Goal: Task Accomplishment & Management: Manage account settings

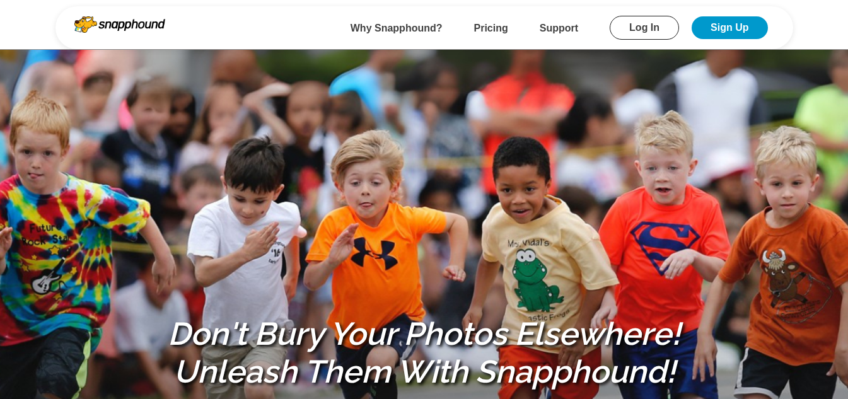
click at [639, 30] on link "Log In" at bounding box center [644, 28] width 69 height 24
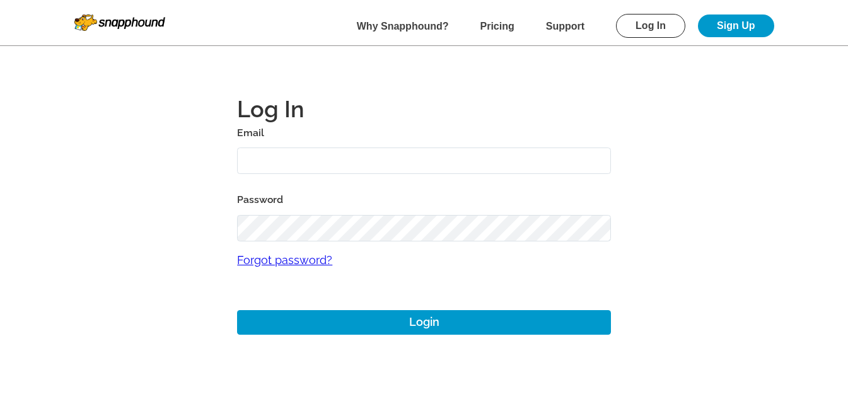
click at [349, 168] on input "text" at bounding box center [424, 161] width 374 height 27
paste input "12aug01"
type input "12aug01@gmail.com"
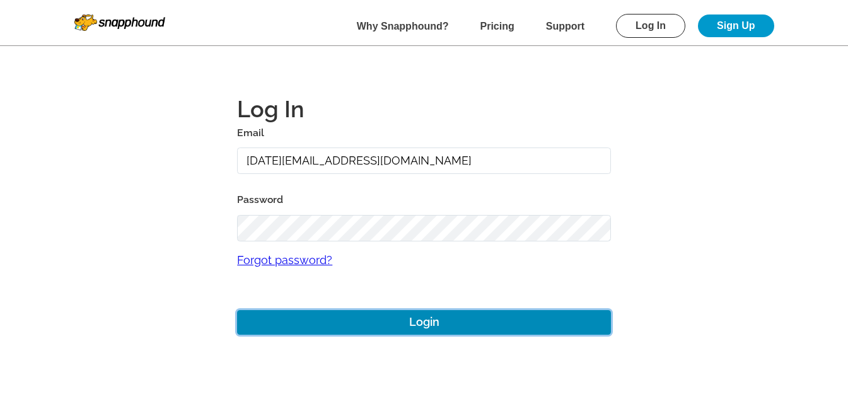
click at [458, 327] on button "Login" at bounding box center [424, 322] width 374 height 25
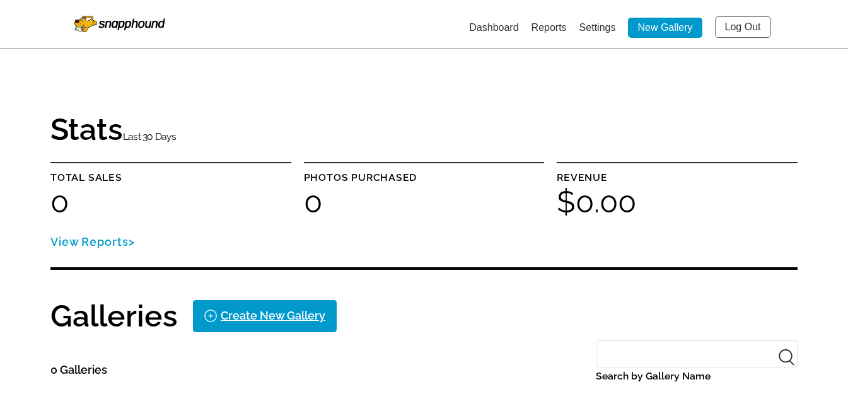
click at [258, 120] on div "Stats Last 30 Days" at bounding box center [423, 130] width 747 height 33
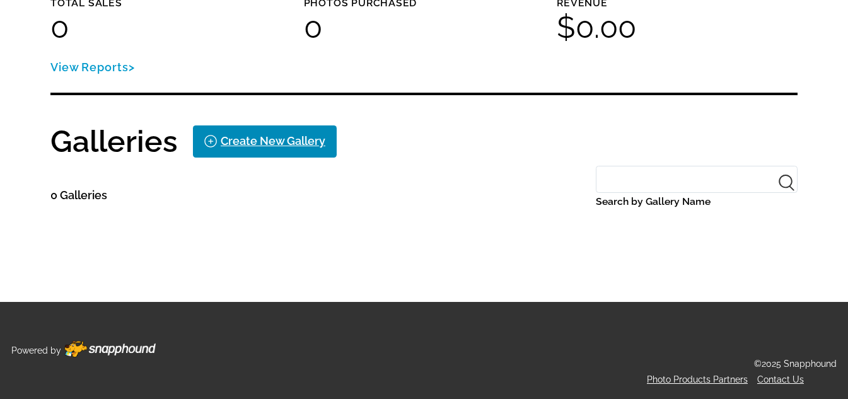
click at [253, 139] on div "Create New Gallery" at bounding box center [273, 141] width 105 height 20
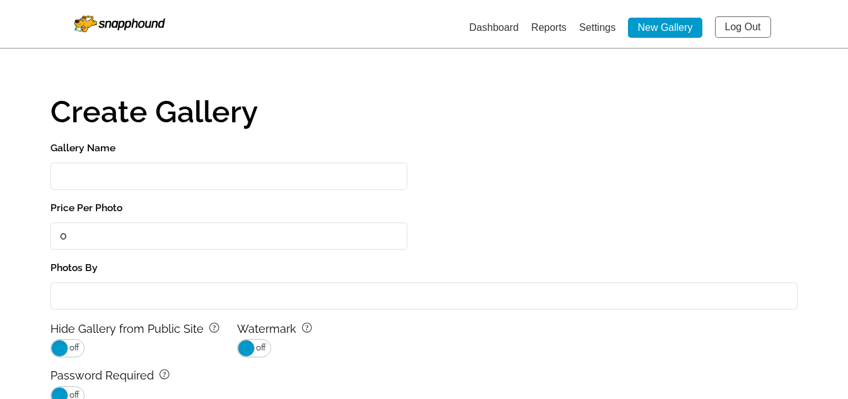
click at [175, 176] on input "Gallery Name" at bounding box center [228, 176] width 357 height 27
paste input "[DATE]"
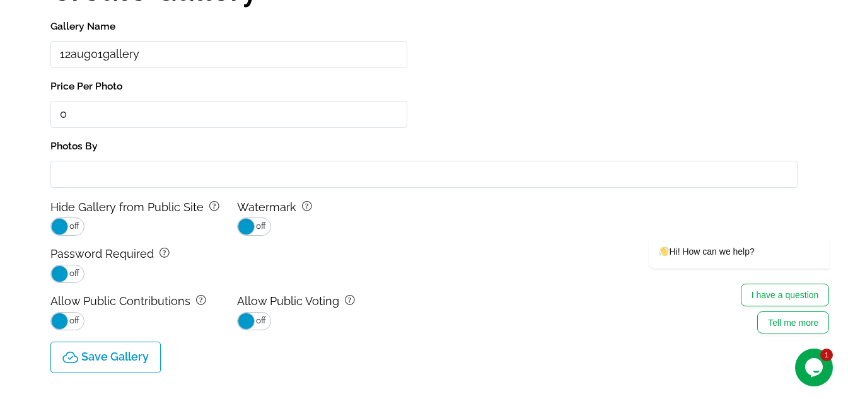
scroll to position [255, 0]
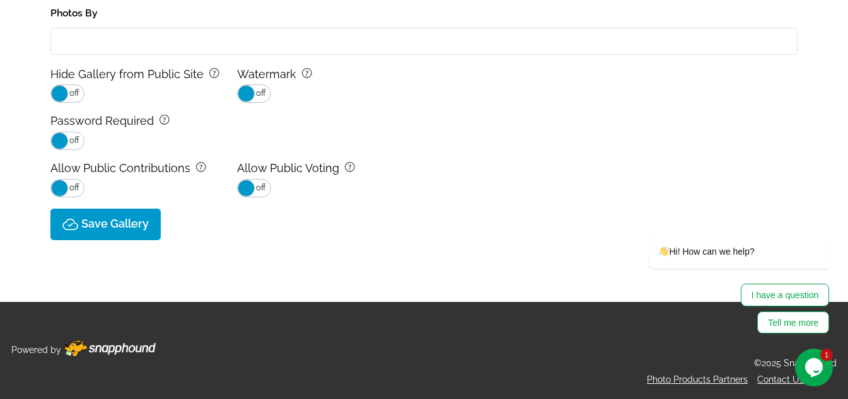
type input "12aug01gallery"
click at [143, 224] on p "Save Gallery" at bounding box center [114, 223] width 67 height 13
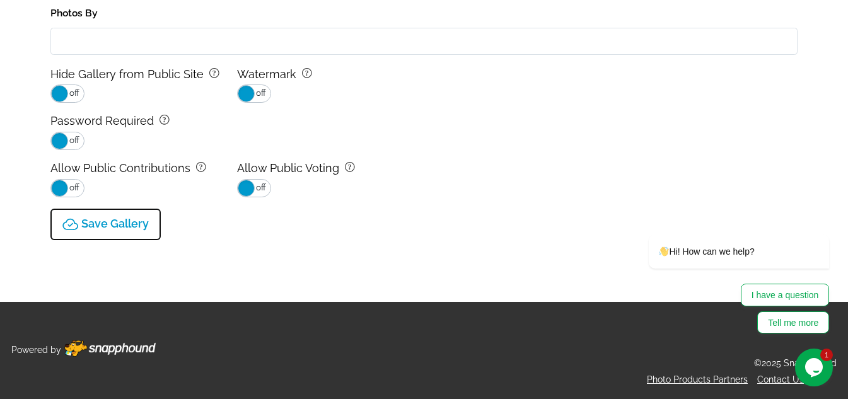
type input "0.0"
select select "onlyShowInGallery"
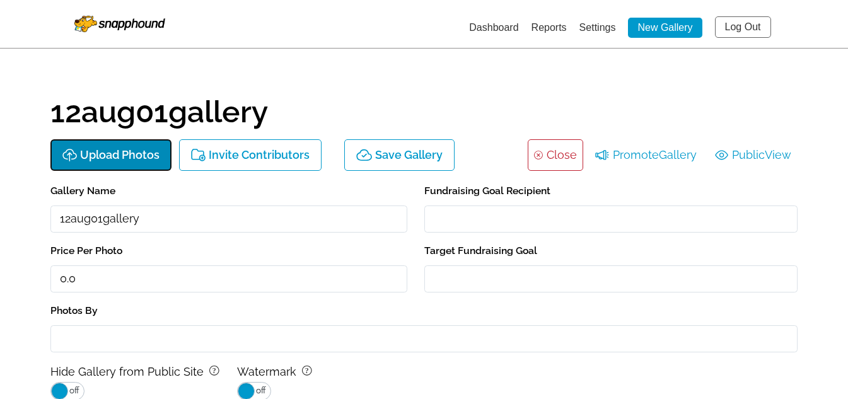
click at [128, 142] on button "Upload Photos" at bounding box center [110, 155] width 121 height 32
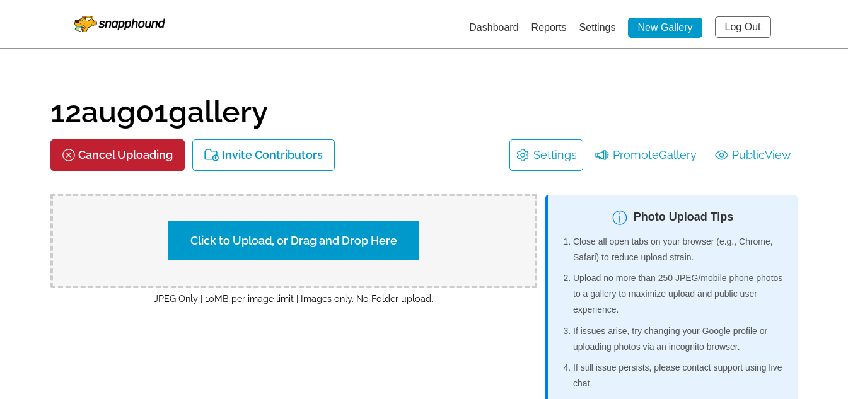
click at [375, 246] on label "Click to Upload, or Drag and Drop Here" at bounding box center [293, 240] width 251 height 39
click at [397, 246] on input "Click to Upload, or Drag and Drop Here" at bounding box center [515, 239] width 236 height 17
type input "C:\fakepath\time-track-files-modified.png"
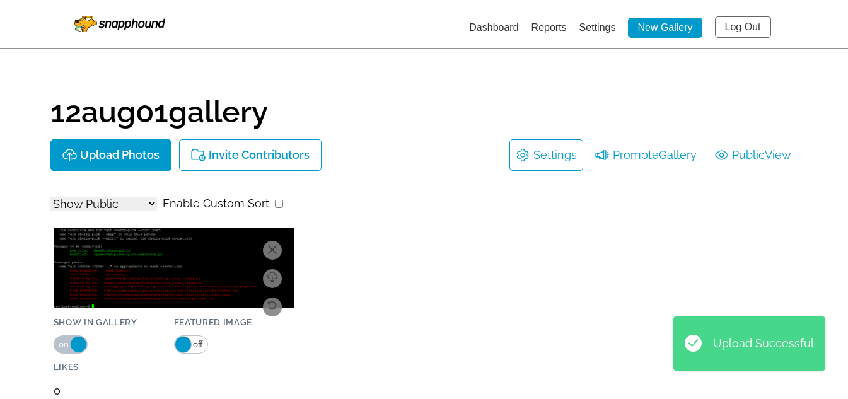
click at [443, 225] on div "Download Delete Rotate Updating Info... Show in Gallery on off Featured Image o…" at bounding box center [423, 354] width 747 height 281
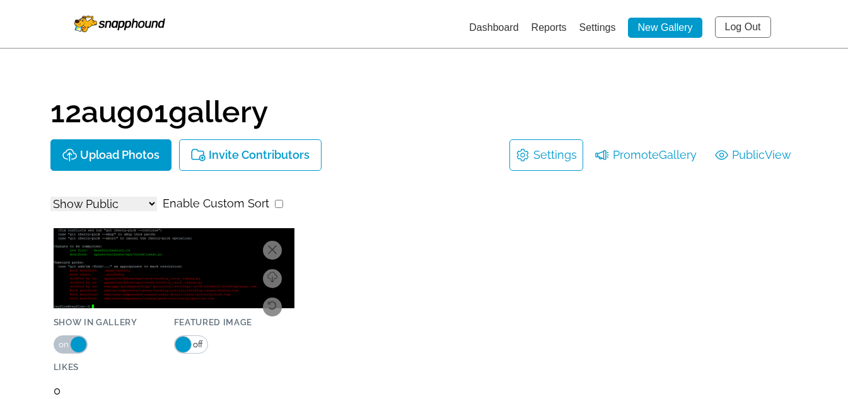
click at [501, 29] on link "Dashboard" at bounding box center [493, 27] width 49 height 11
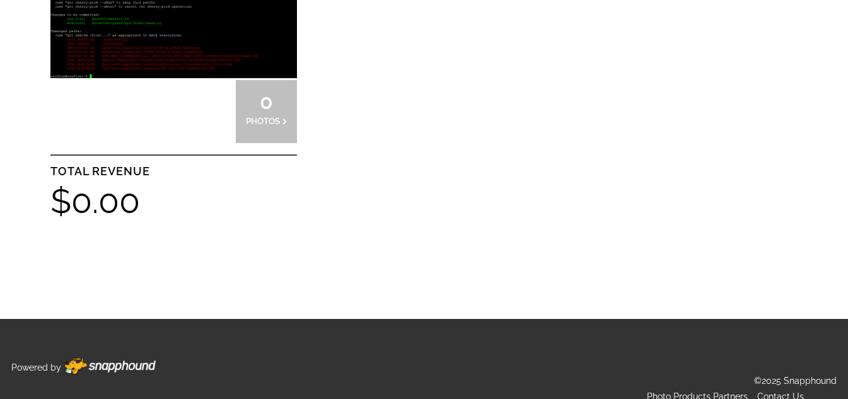
scroll to position [378, 0]
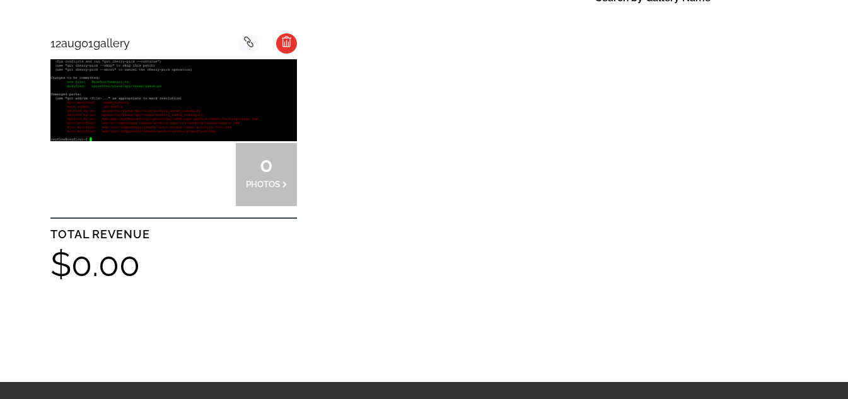
click at [176, 125] on img at bounding box center [173, 100] width 246 height 82
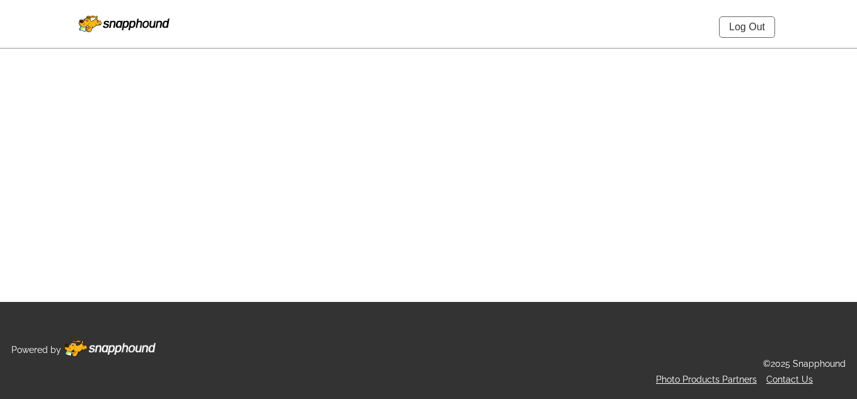
select select "onlyShowInGallery"
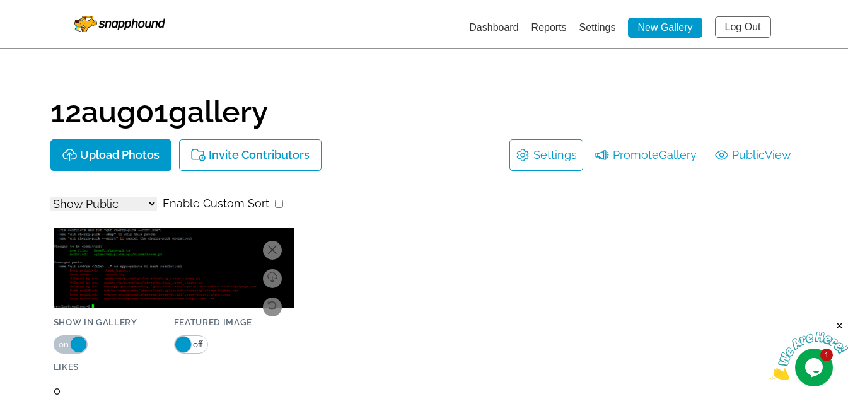
click at [498, 27] on link "Dashboard" at bounding box center [493, 27] width 49 height 11
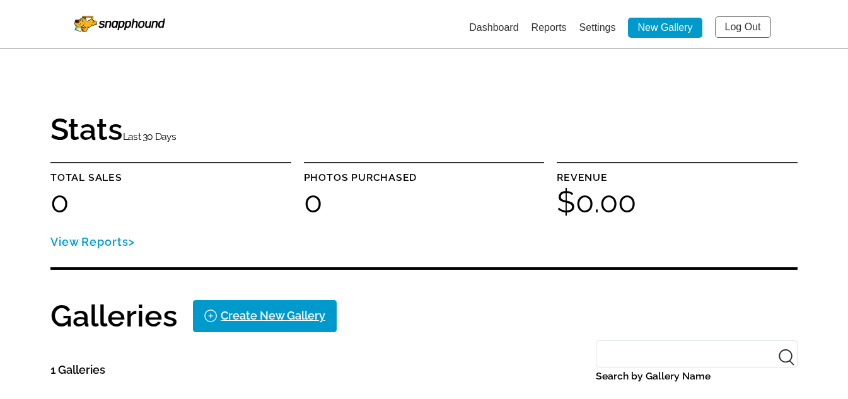
scroll to position [252, 0]
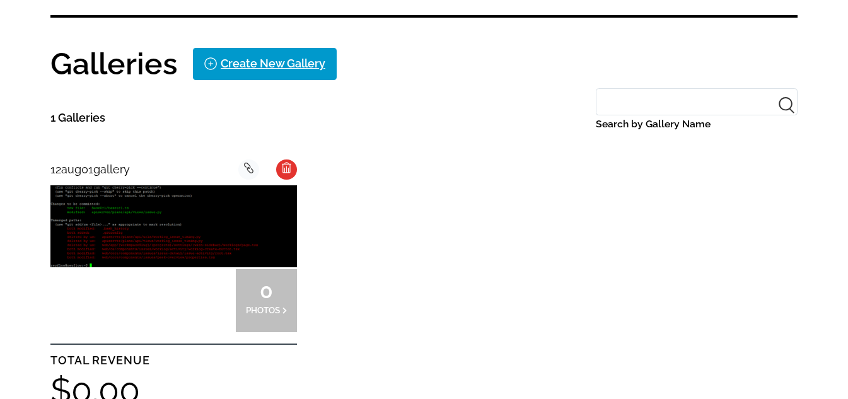
click at [174, 253] on img at bounding box center [173, 226] width 246 height 82
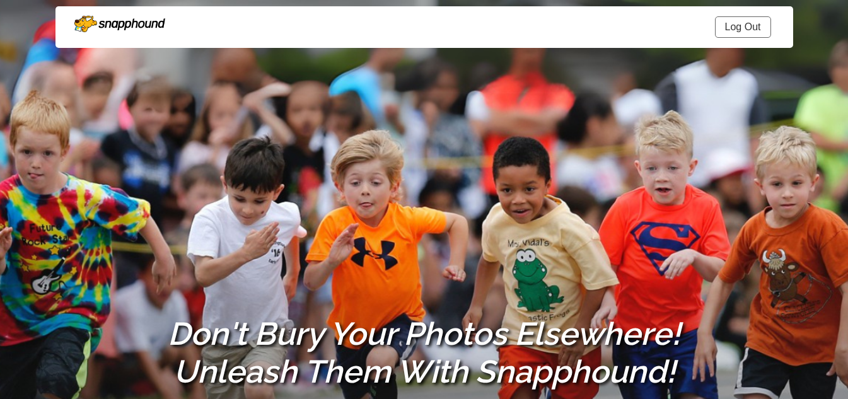
click at [748, 20] on link "Log Out" at bounding box center [743, 26] width 56 height 21
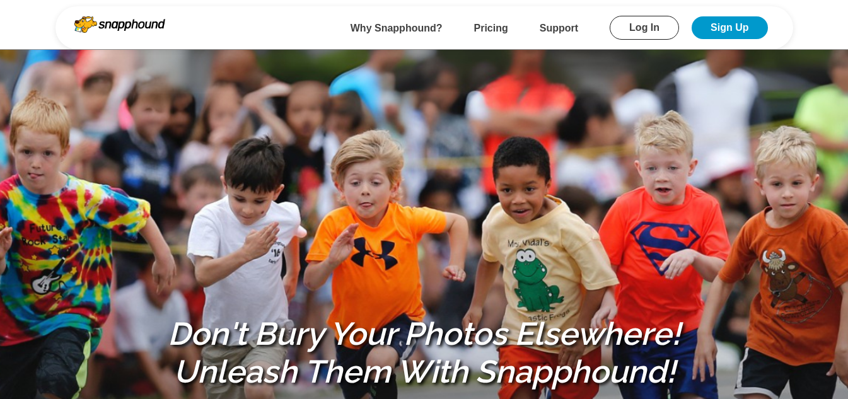
click at [625, 32] on link "Log In" at bounding box center [644, 28] width 69 height 24
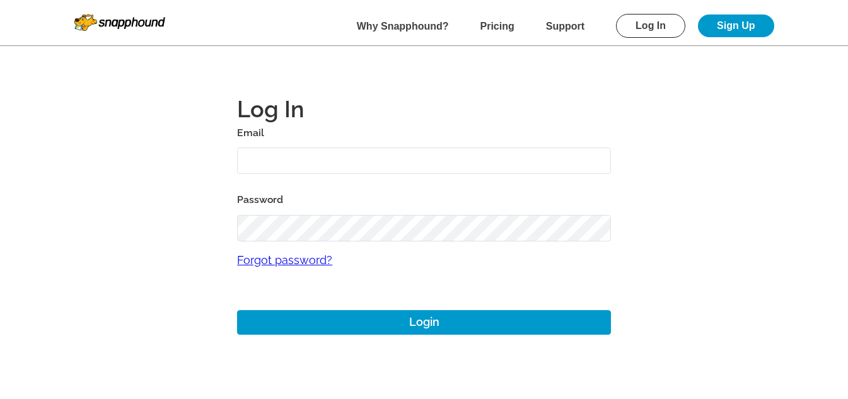
click at [284, 156] on input "text" at bounding box center [424, 161] width 374 height 27
paste input "[DATE]"
type input "12aug02@gmail.com"
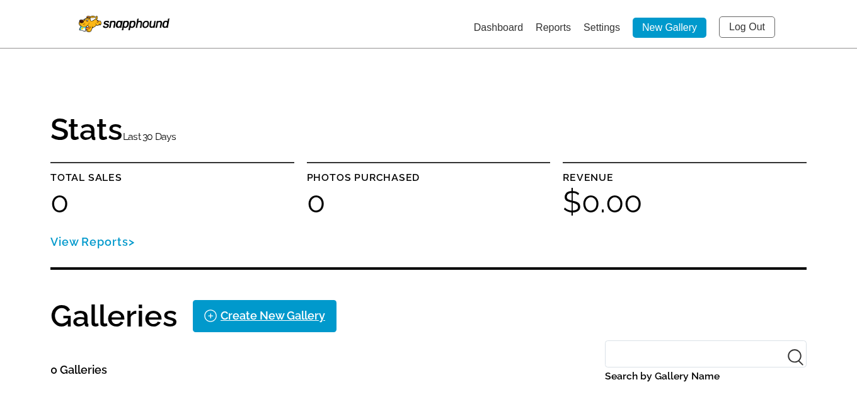
click at [115, 26] on img at bounding box center [124, 24] width 91 height 16
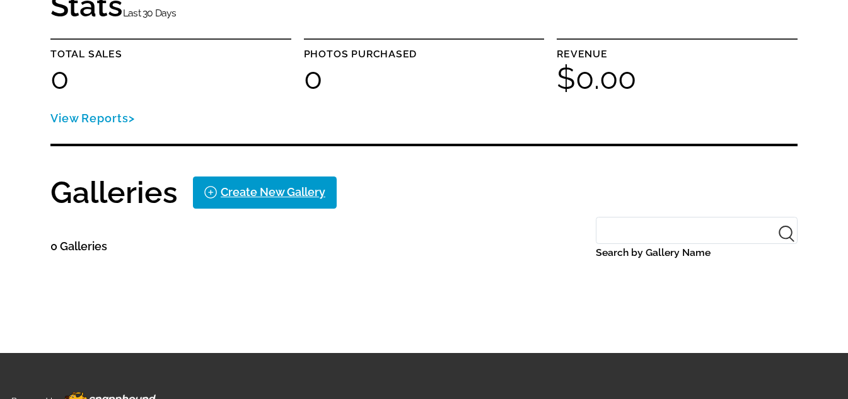
scroll to position [175, 0]
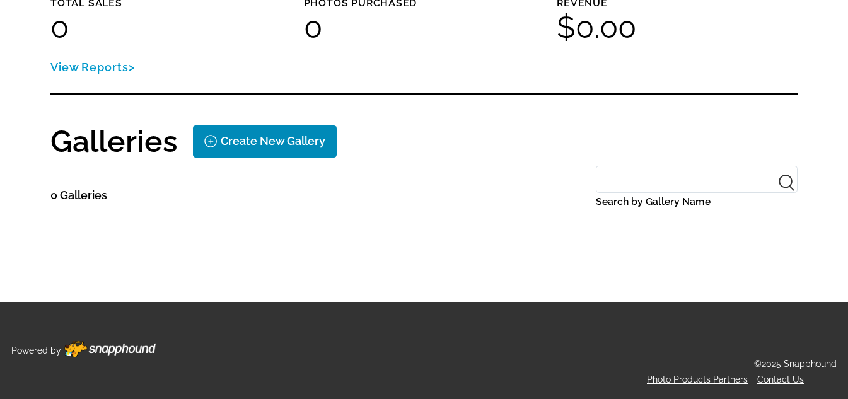
click at [240, 141] on div "Create New Gallery" at bounding box center [273, 141] width 105 height 20
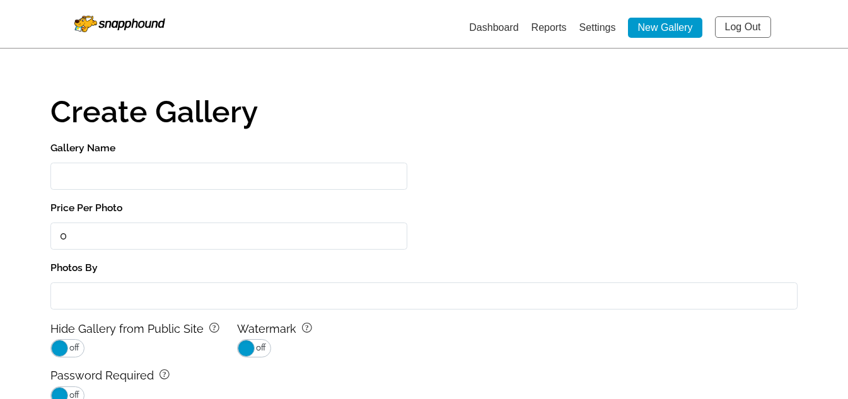
click at [154, 177] on input "Gallery Name" at bounding box center [228, 176] width 357 height 27
paste input "[DATE]"
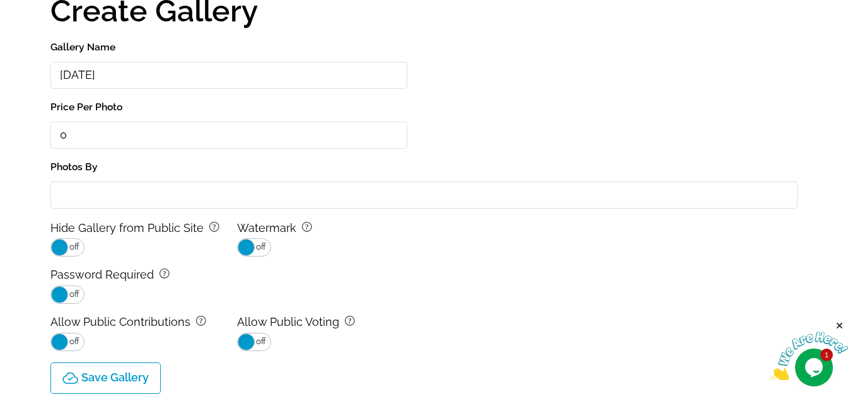
scroll to position [189, 0]
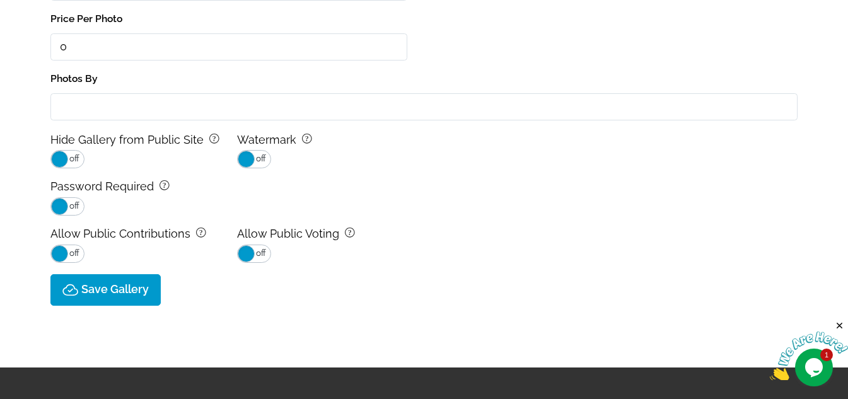
type input "[DATE]"
click at [130, 285] on p "Save Gallery" at bounding box center [114, 289] width 67 height 13
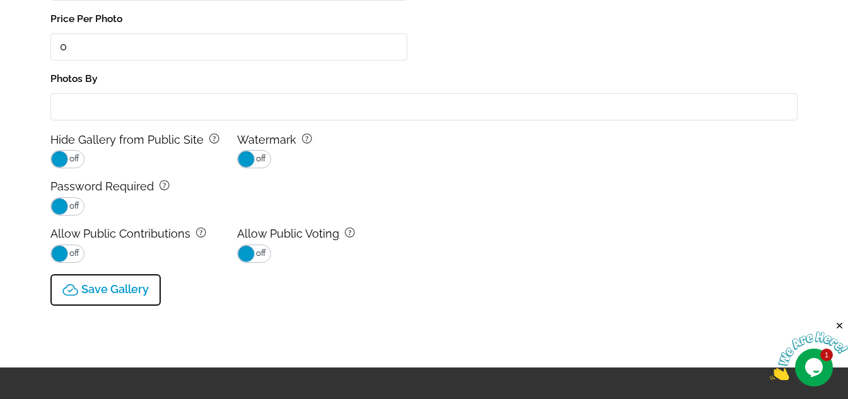
type input "0.0"
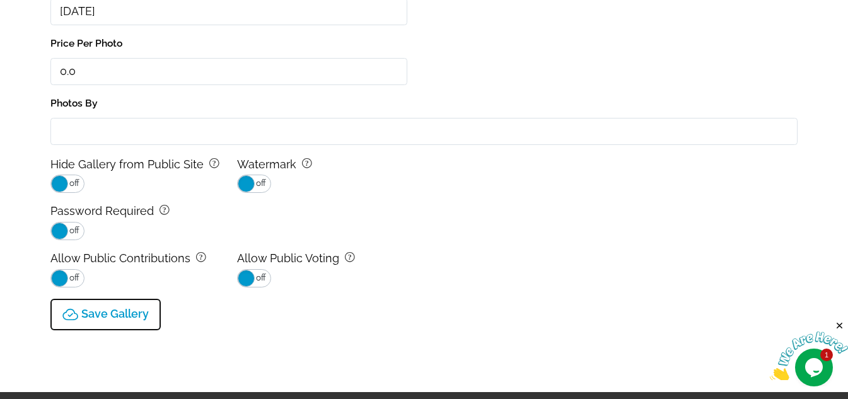
select select "onlyShowInGallery"
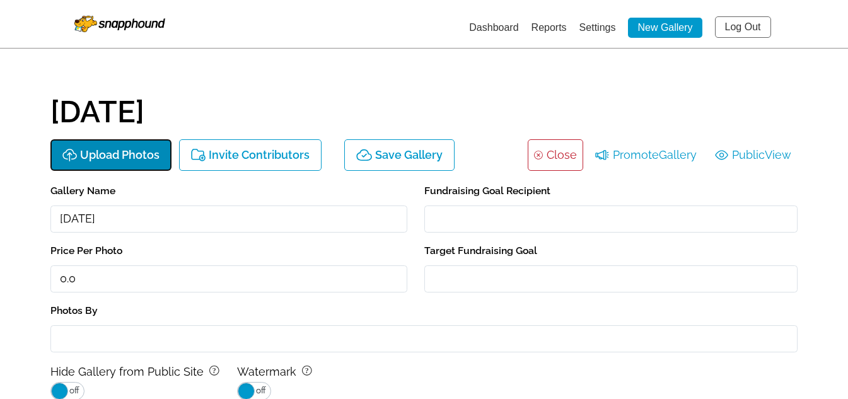
click at [119, 146] on button "Upload Photos" at bounding box center [110, 155] width 121 height 32
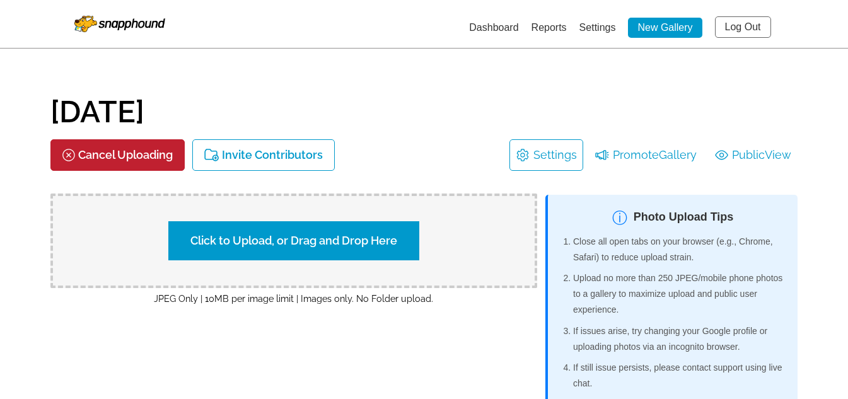
click at [368, 236] on label "Click to Upload, or Drag and Drop Here" at bounding box center [293, 240] width 251 height 39
click at [397, 236] on input "Click to Upload, or Drag and Drop Here" at bounding box center [515, 239] width 236 height 17
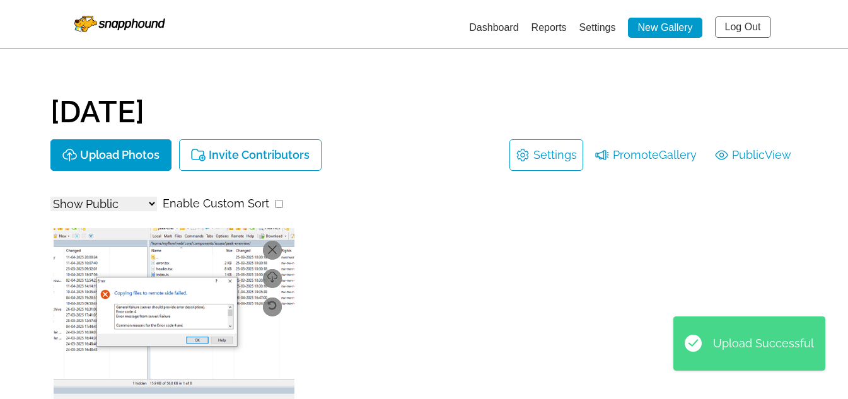
click at [500, 26] on link "Dashboard" at bounding box center [493, 27] width 49 height 11
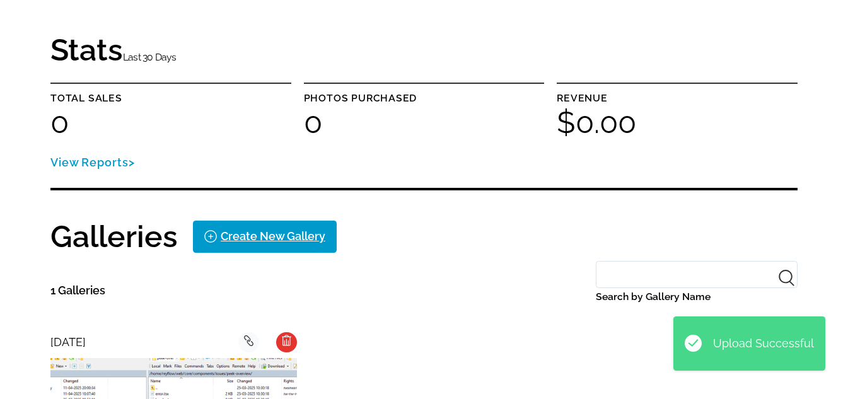
scroll to position [189, 0]
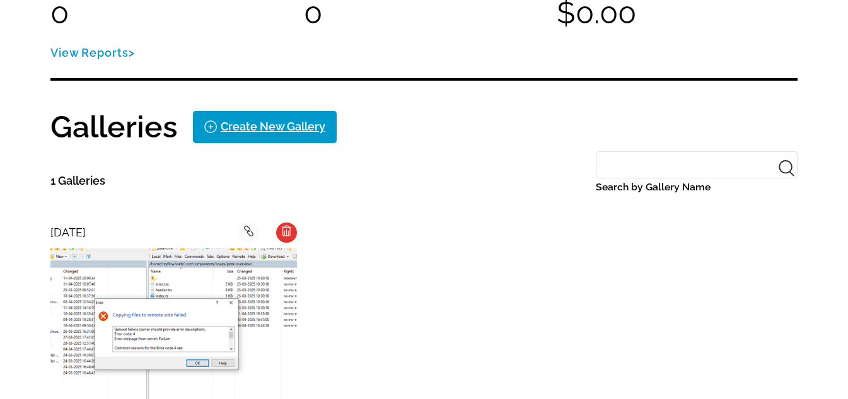
click at [182, 269] on img at bounding box center [173, 338] width 246 height 180
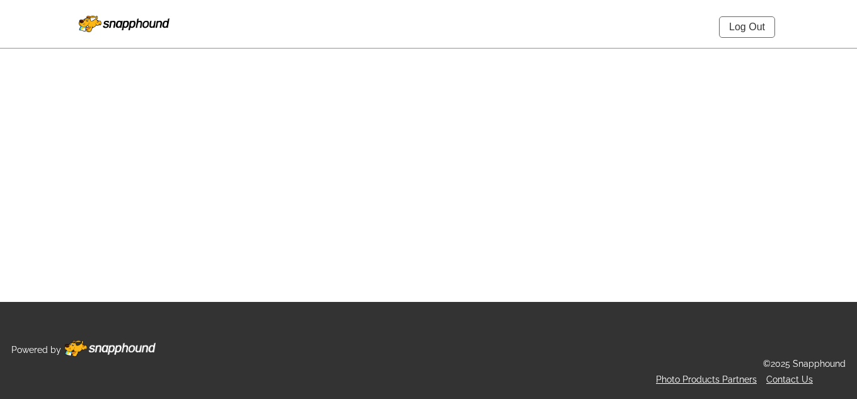
select select "onlyShowInGallery"
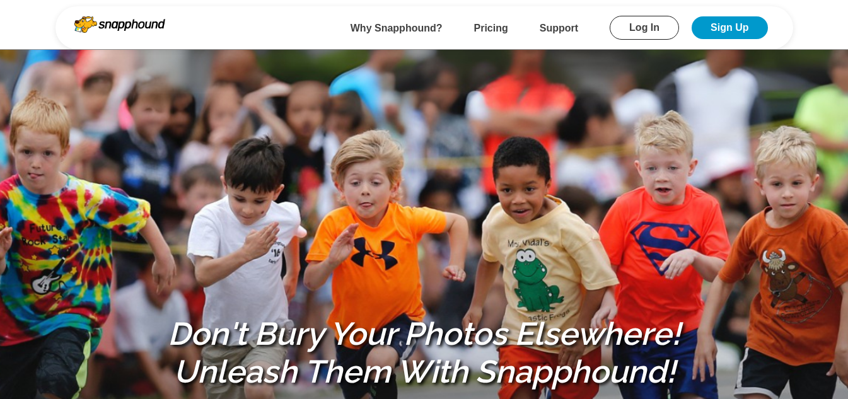
click at [663, 29] on link "Log In" at bounding box center [644, 28] width 69 height 24
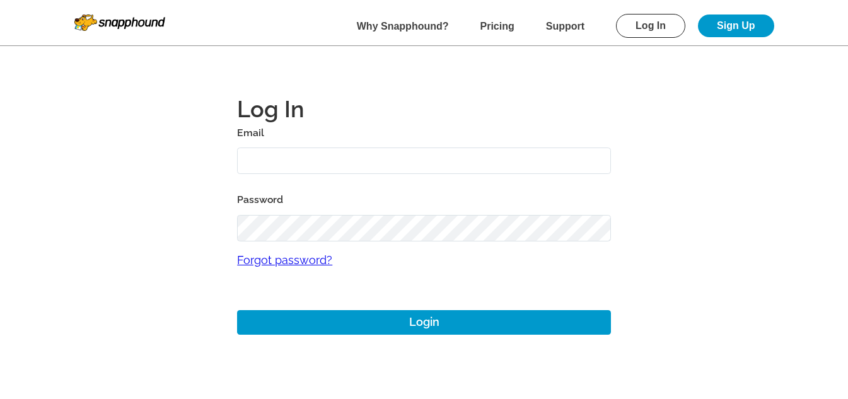
click at [339, 167] on input "text" at bounding box center [424, 161] width 374 height 27
paste input "12aug02"
type input "12aug01@gmail.com"
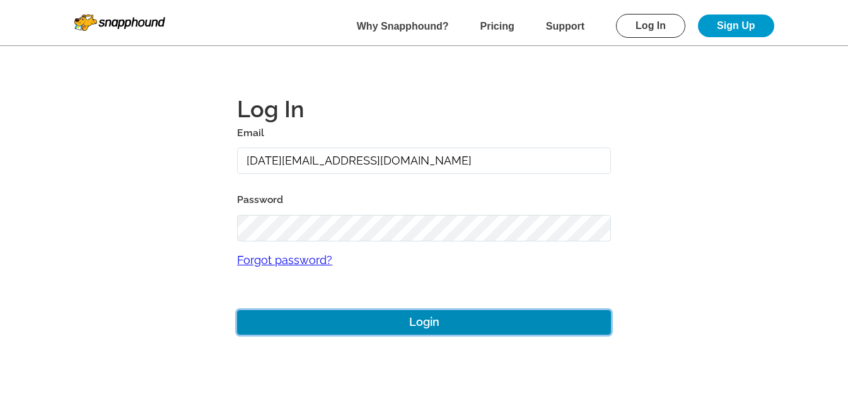
click at [507, 325] on button "Login" at bounding box center [424, 322] width 374 height 25
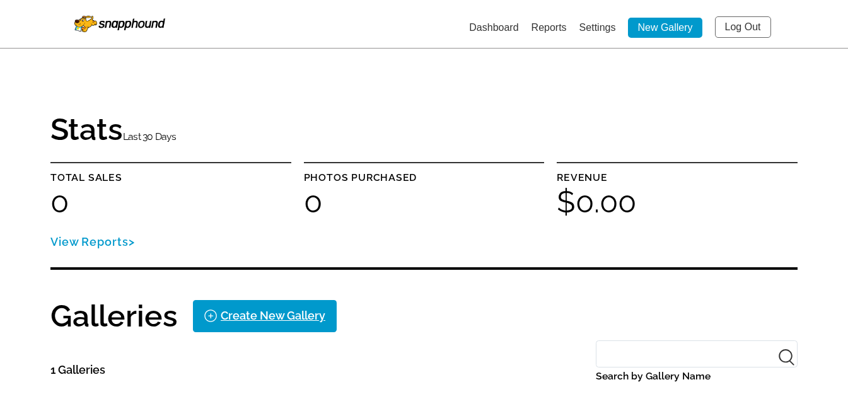
scroll to position [189, 0]
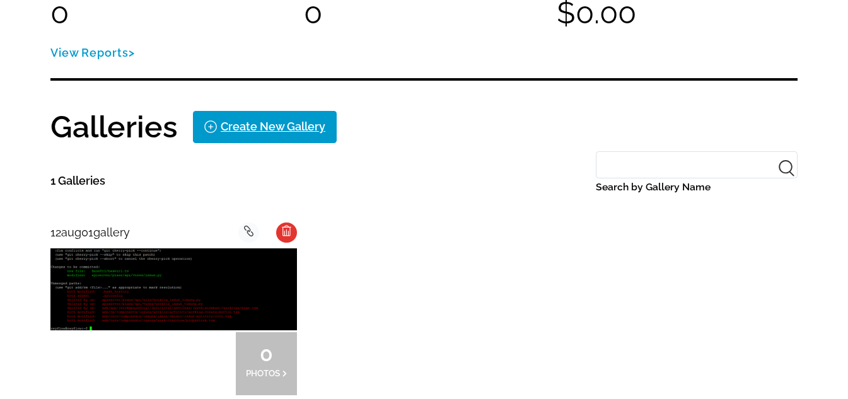
click at [120, 311] on img at bounding box center [173, 289] width 246 height 82
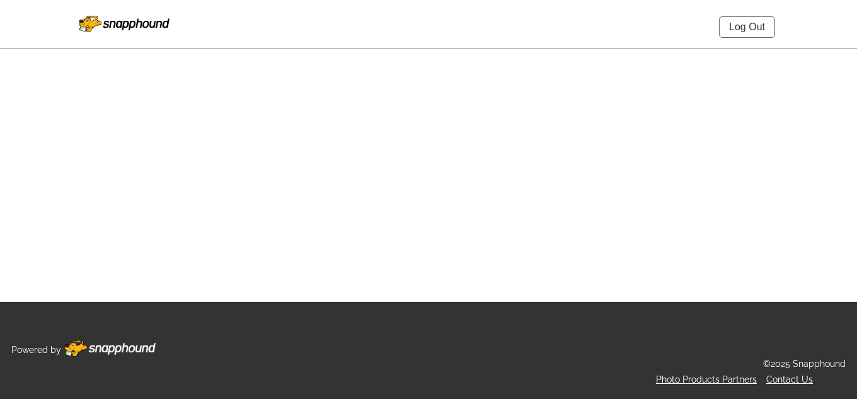
select select "onlyShowInGallery"
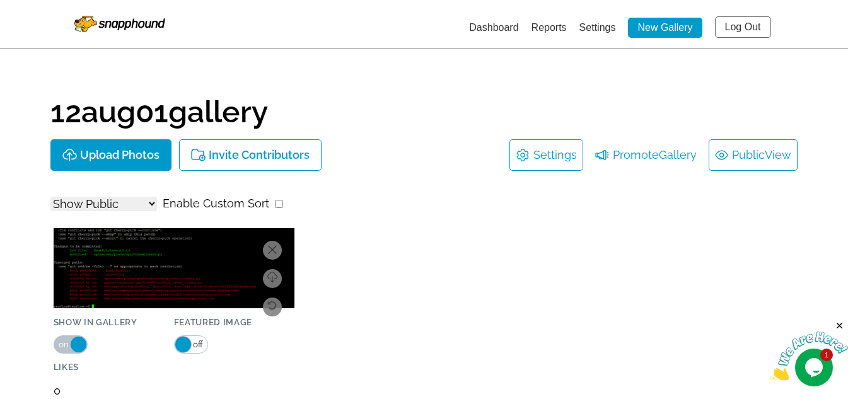
click at [736, 156] on link "Public View" at bounding box center [753, 155] width 76 height 20
click at [597, 30] on link "Settings" at bounding box center [597, 27] width 37 height 11
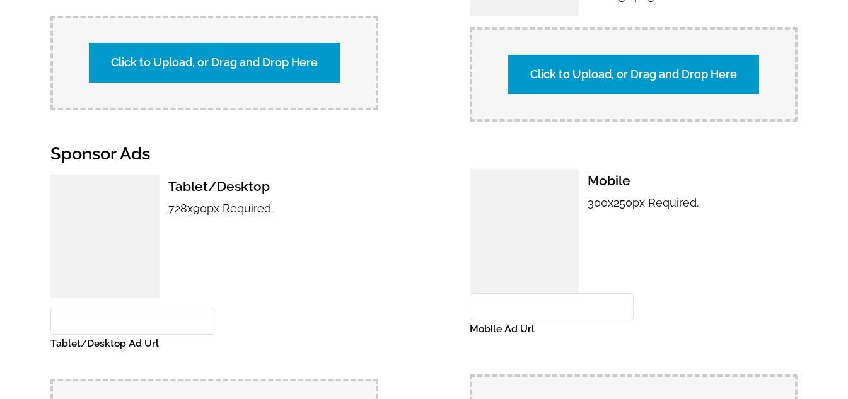
scroll to position [1135, 0]
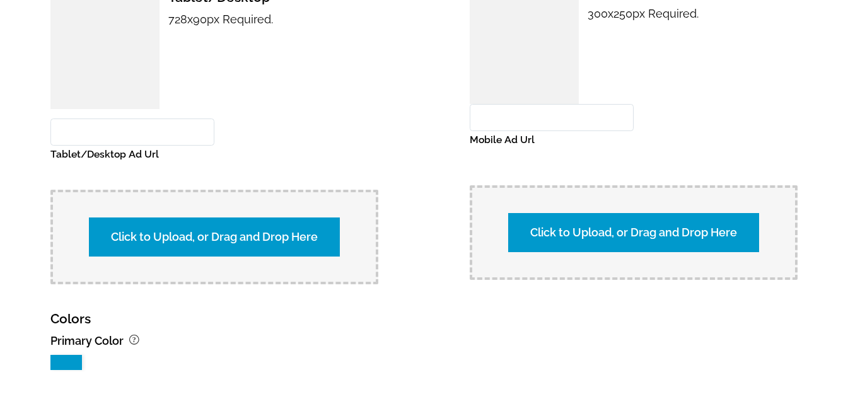
click at [229, 231] on label "Click to Upload, or Drag and Drop Here" at bounding box center [214, 236] width 251 height 39
click at [318, 231] on input "Click to Upload, or Drag and Drop Here" at bounding box center [436, 235] width 236 height 17
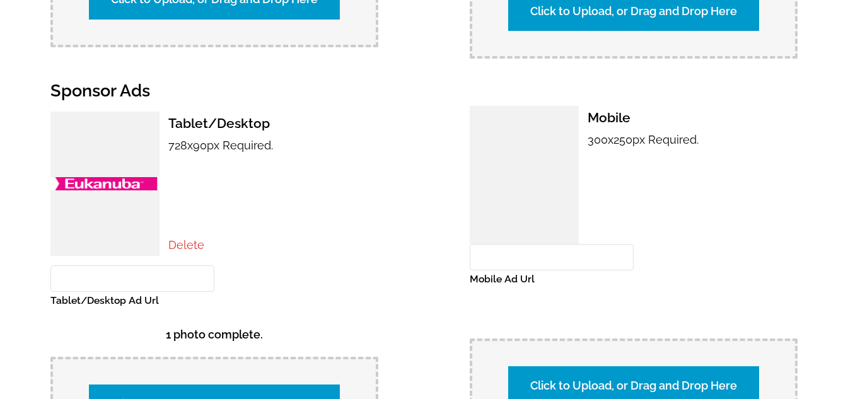
scroll to position [1072, 0]
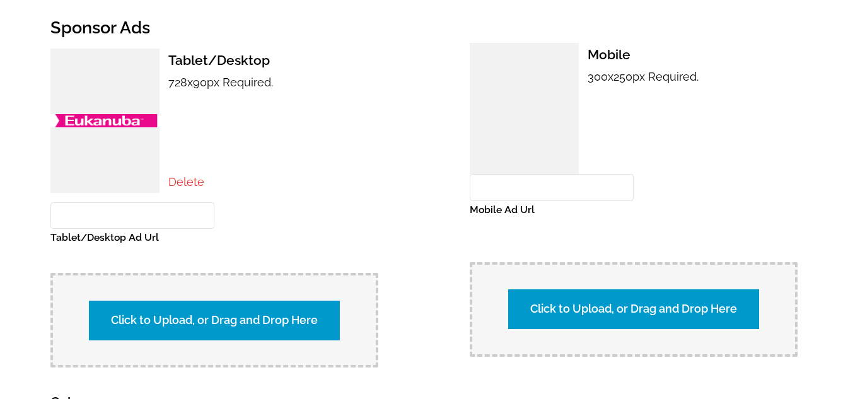
click at [610, 305] on label "Click to Upload, or Drag and Drop Here" at bounding box center [633, 308] width 251 height 39
click at [737, 305] on input "Click to Upload, or Drag and Drop Here" at bounding box center [855, 307] width 236 height 17
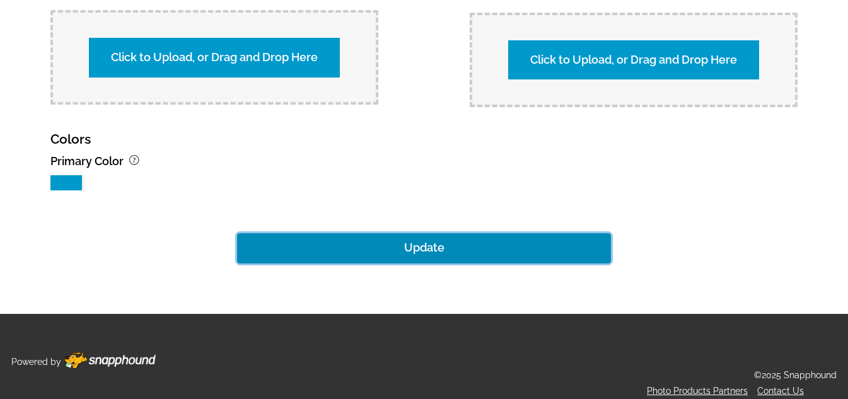
click at [407, 246] on button "Update" at bounding box center [424, 248] width 374 height 30
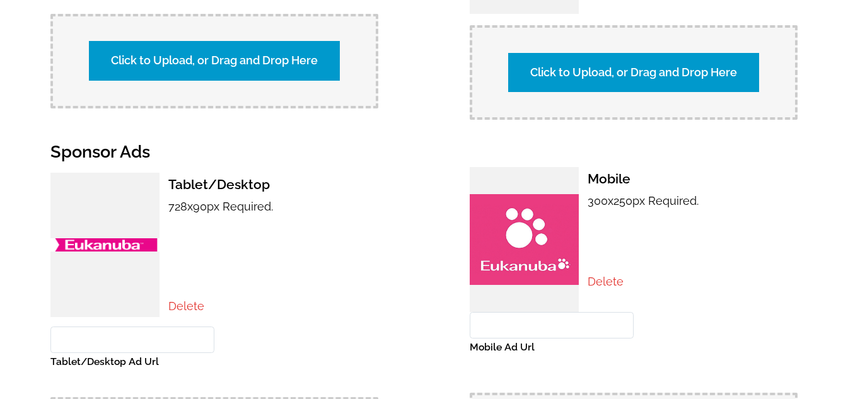
scroll to position [1019, 0]
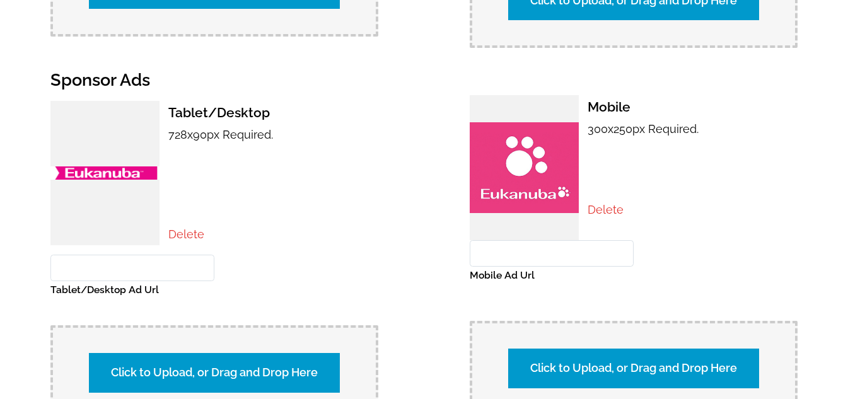
click at [178, 228] on link "Delete" at bounding box center [186, 234] width 36 height 13
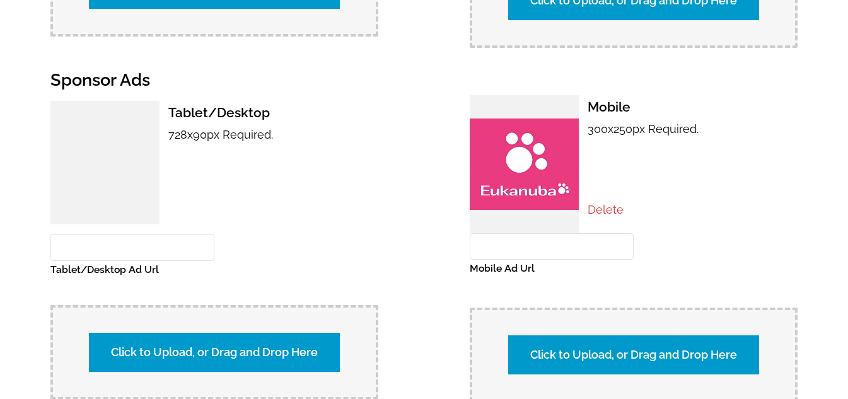
click at [605, 203] on link "Delete" at bounding box center [606, 209] width 36 height 13
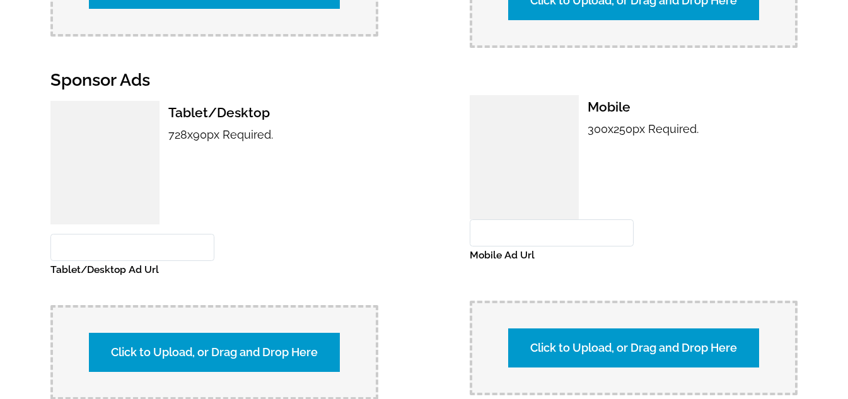
scroll to position [1314, 0]
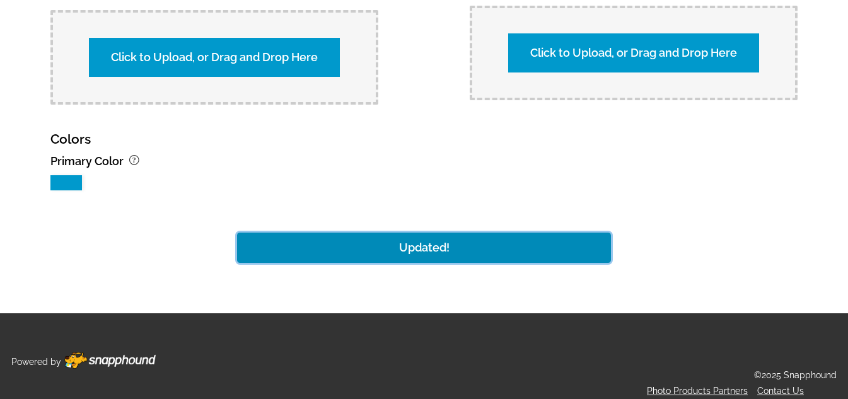
click at [399, 241] on button "Updated!" at bounding box center [424, 248] width 374 height 30
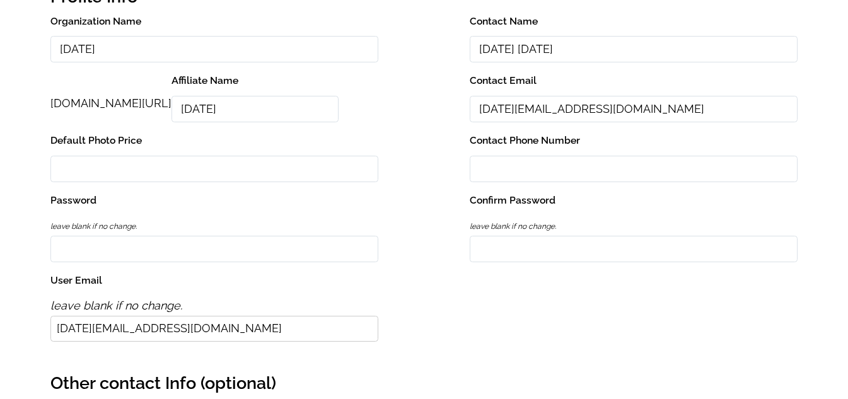
scroll to position [0, 0]
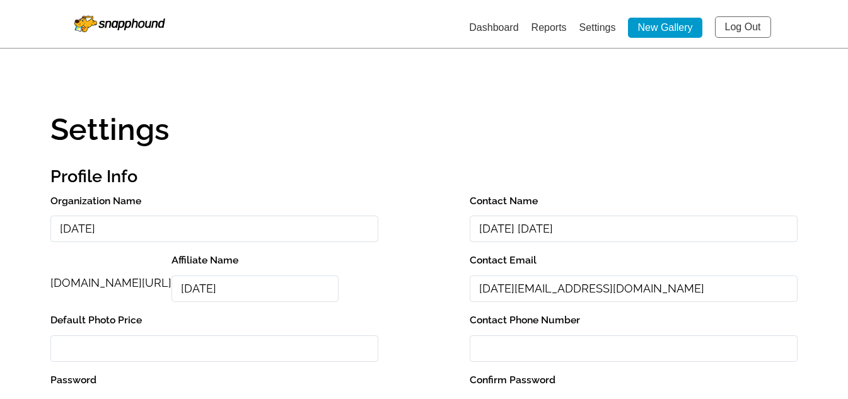
click at [497, 32] on link "Dashboard" at bounding box center [493, 27] width 49 height 11
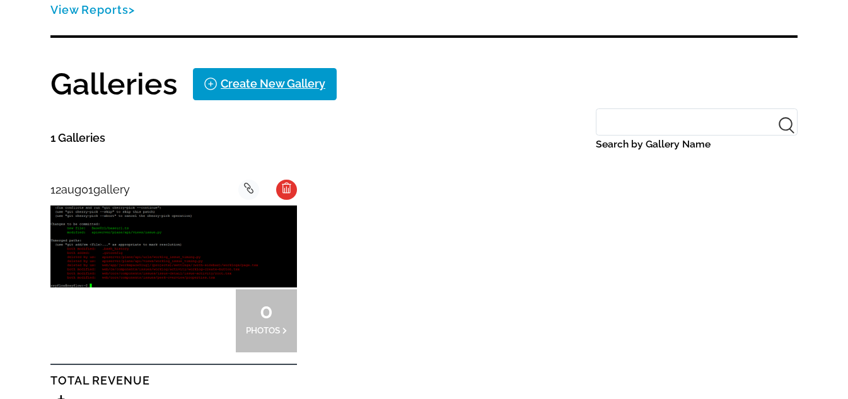
scroll to position [315, 0]
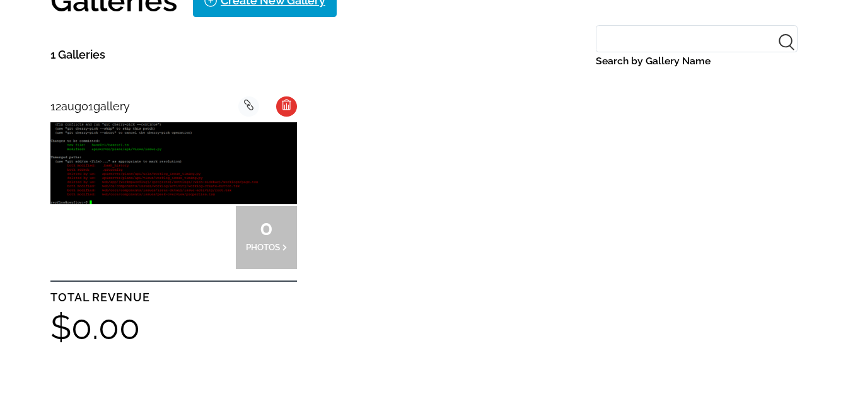
click at [290, 107] on icon at bounding box center [286, 104] width 9 height 11
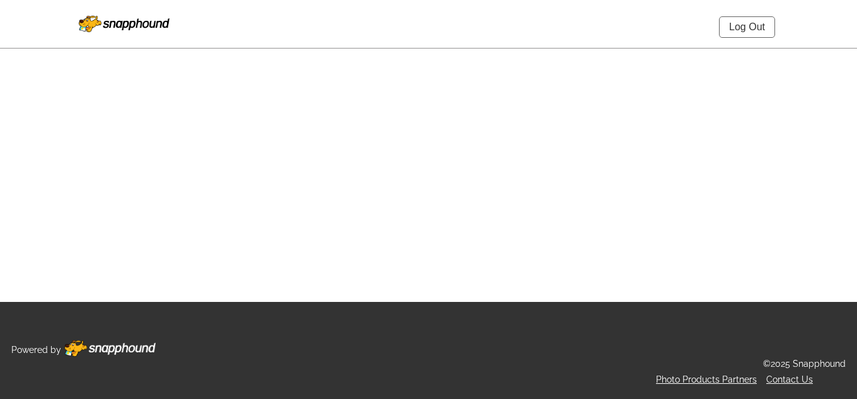
select select "onlyShowInGallery"
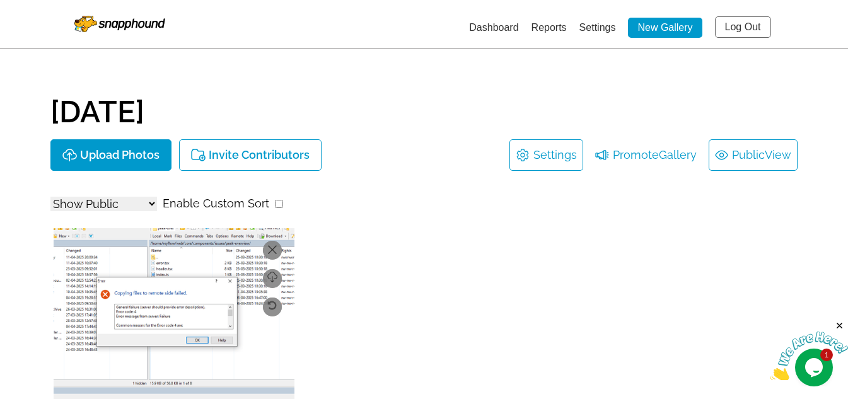
click at [746, 155] on link "Public View" at bounding box center [753, 155] width 76 height 20
click at [741, 157] on link "Public View" at bounding box center [753, 155] width 76 height 20
click at [592, 30] on link "Settings" at bounding box center [597, 27] width 37 height 11
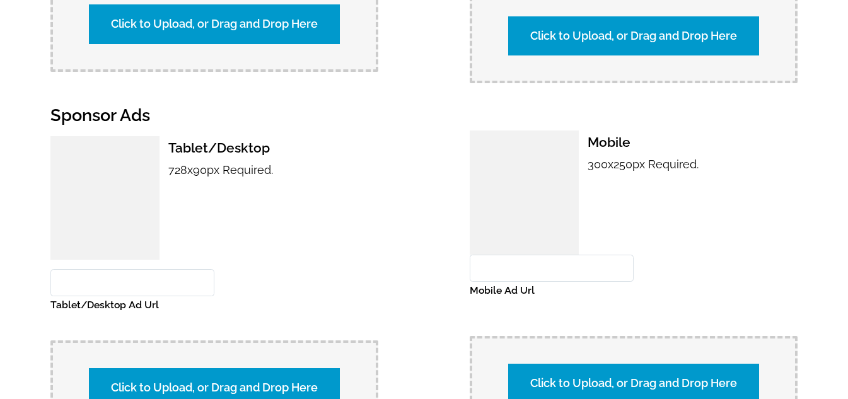
scroll to position [1072, 0]
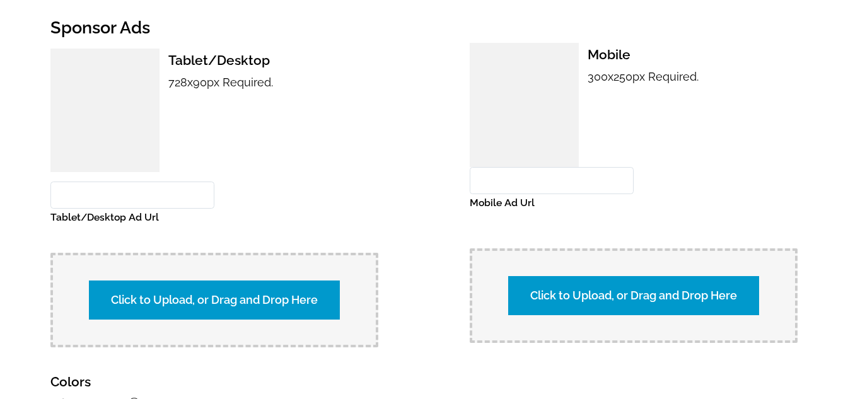
click at [270, 284] on label "Click to Upload, or Drag and Drop Here" at bounding box center [214, 300] width 251 height 39
click at [318, 290] on input "Click to Upload, or Drag and Drop Here" at bounding box center [436, 298] width 236 height 17
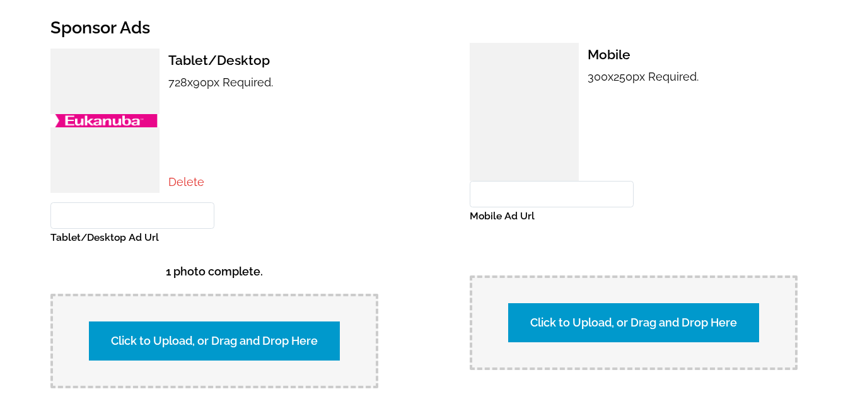
scroll to position [1355, 0]
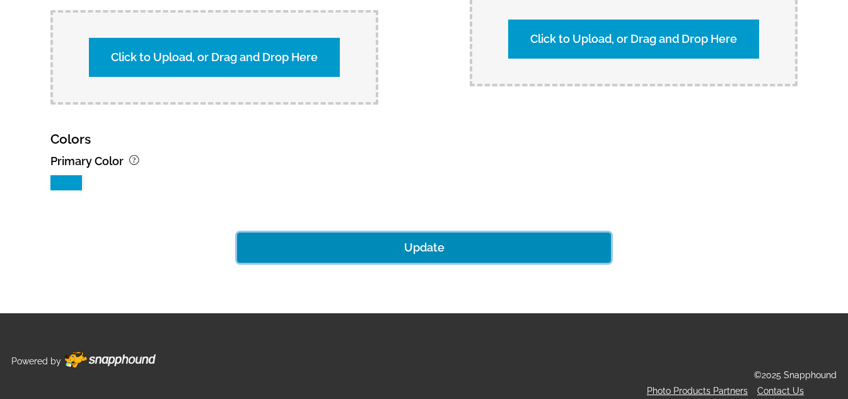
click at [416, 240] on button "Update" at bounding box center [424, 248] width 374 height 30
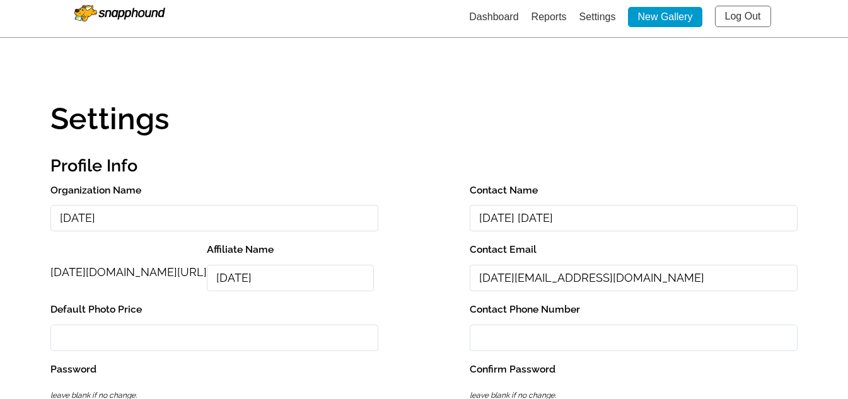
scroll to position [0, 0]
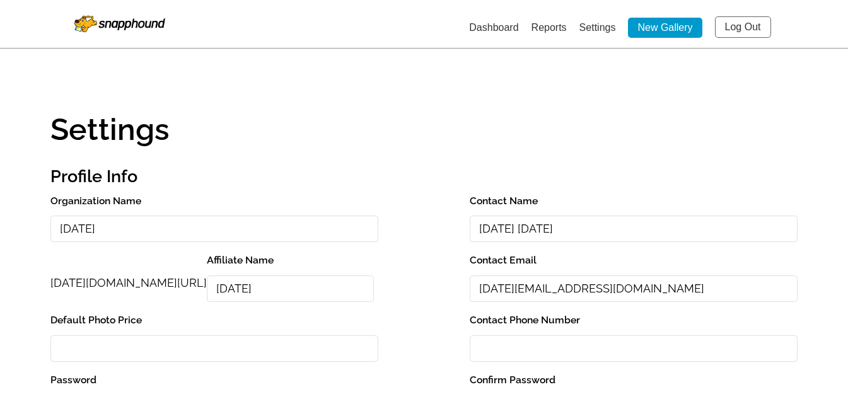
click at [485, 30] on link "Dashboard" at bounding box center [493, 27] width 49 height 11
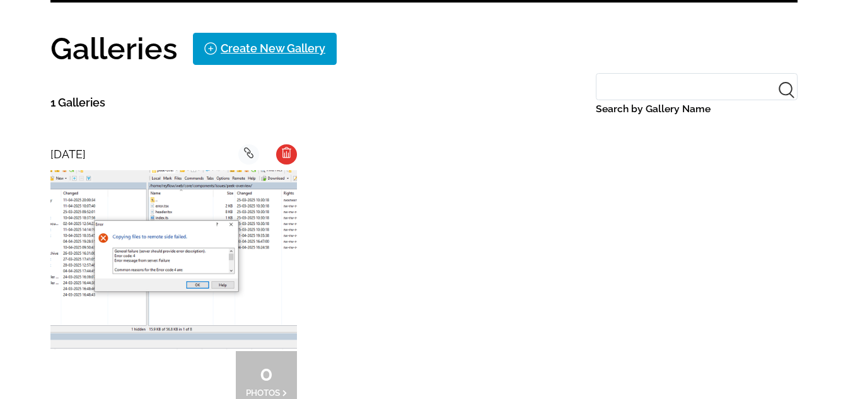
scroll to position [315, 0]
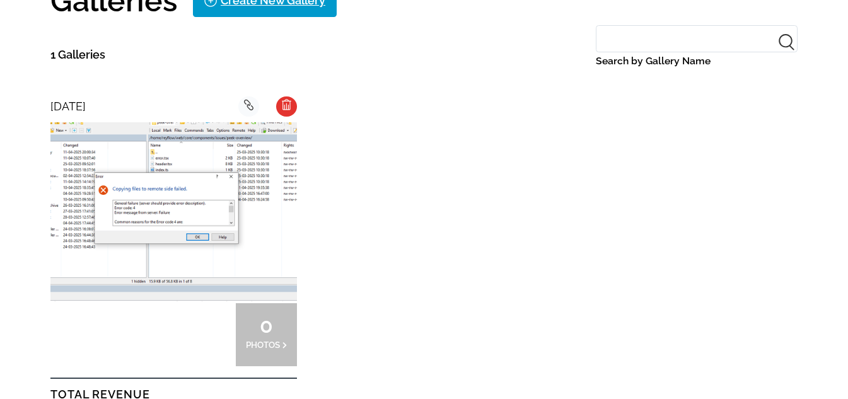
click at [195, 214] on img at bounding box center [173, 212] width 246 height 180
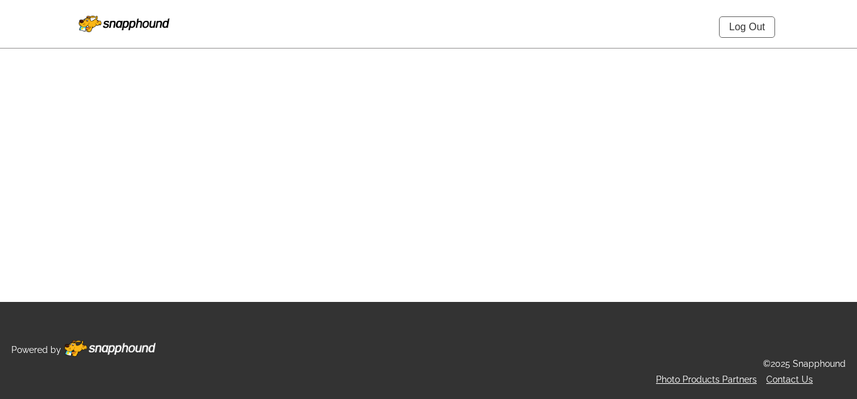
select select "onlyShowInGallery"
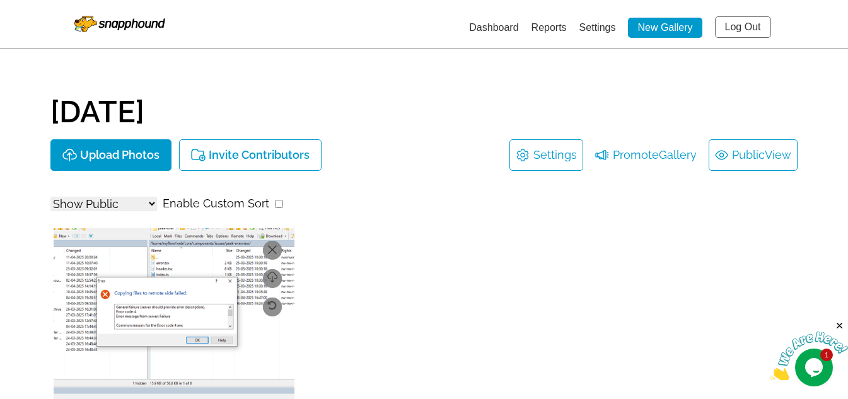
click at [777, 149] on span "View" at bounding box center [778, 155] width 26 height 20
click at [596, 26] on link "Settings" at bounding box center [597, 27] width 37 height 11
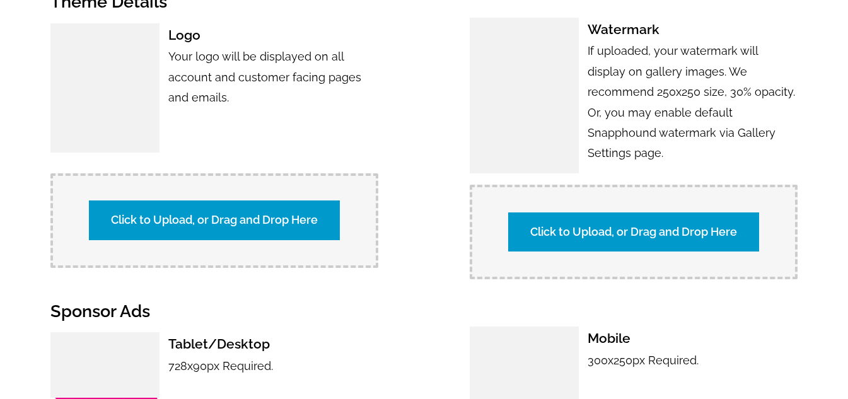
scroll to position [946, 0]
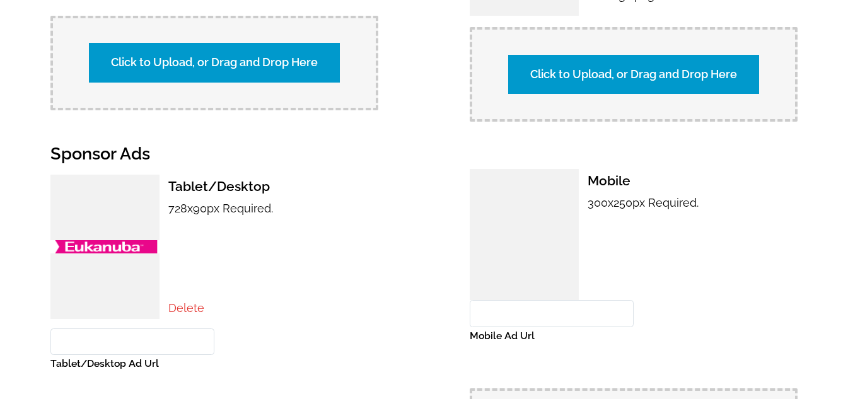
click at [181, 301] on link "Delete" at bounding box center [186, 307] width 36 height 13
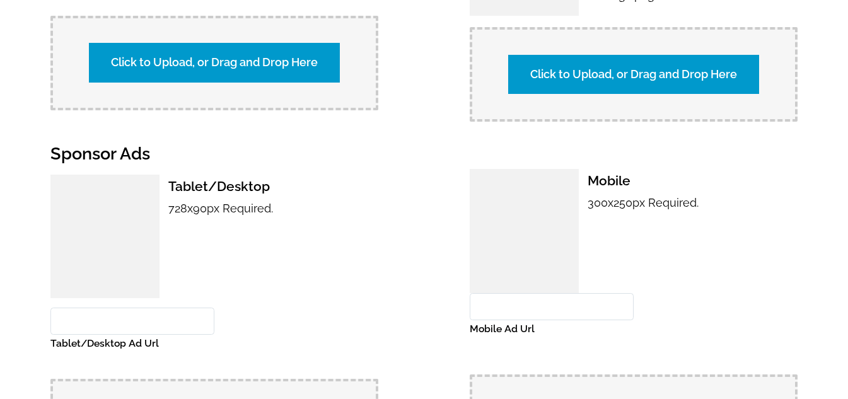
scroll to position [1314, 0]
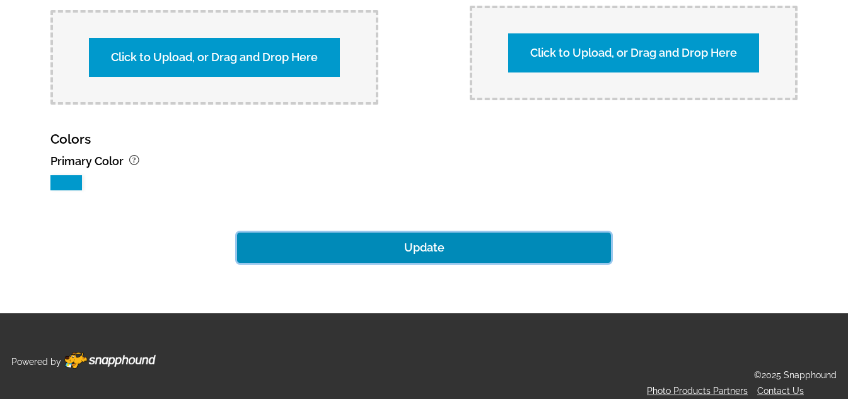
click at [400, 233] on button "Update" at bounding box center [424, 248] width 374 height 30
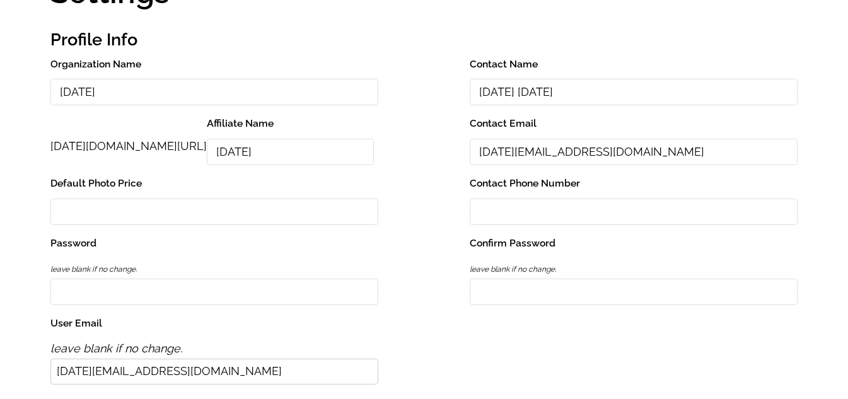
scroll to position [0, 0]
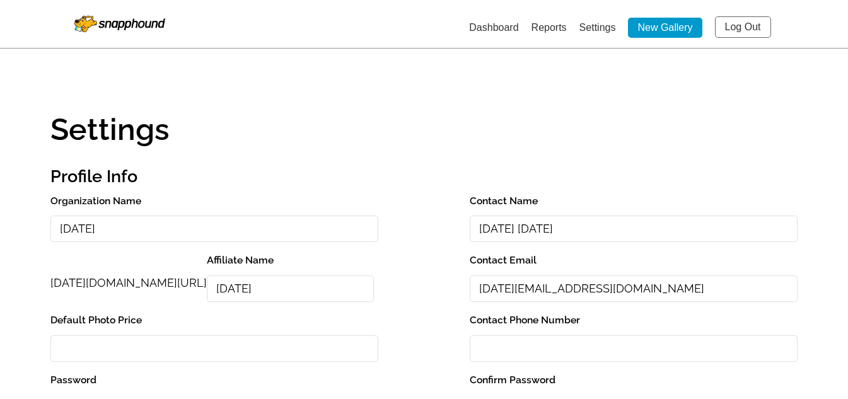
click at [475, 26] on link "Dashboard" at bounding box center [493, 27] width 49 height 11
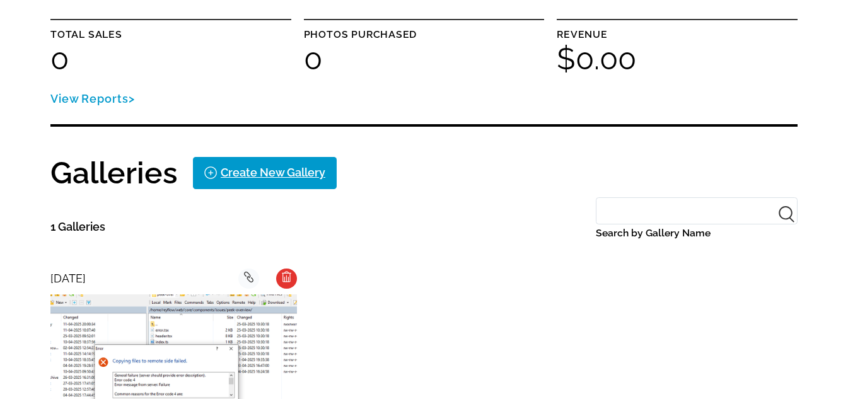
scroll to position [252, 0]
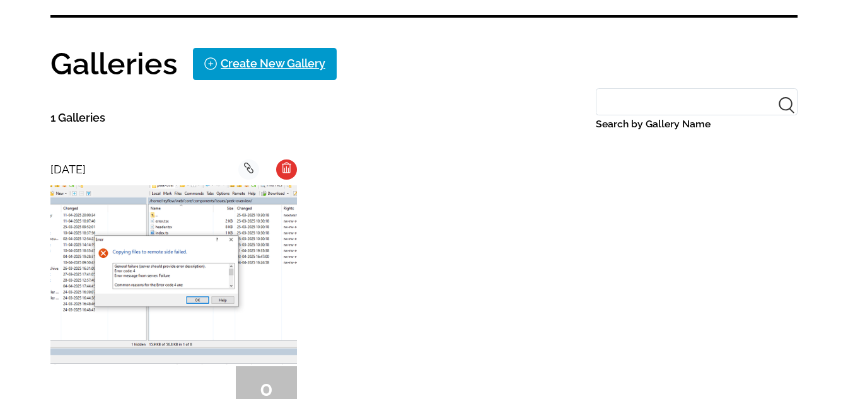
click at [293, 168] on div "background Layer 1" at bounding box center [286, 169] width 21 height 20
